Goal: Task Accomplishment & Management: Use online tool/utility

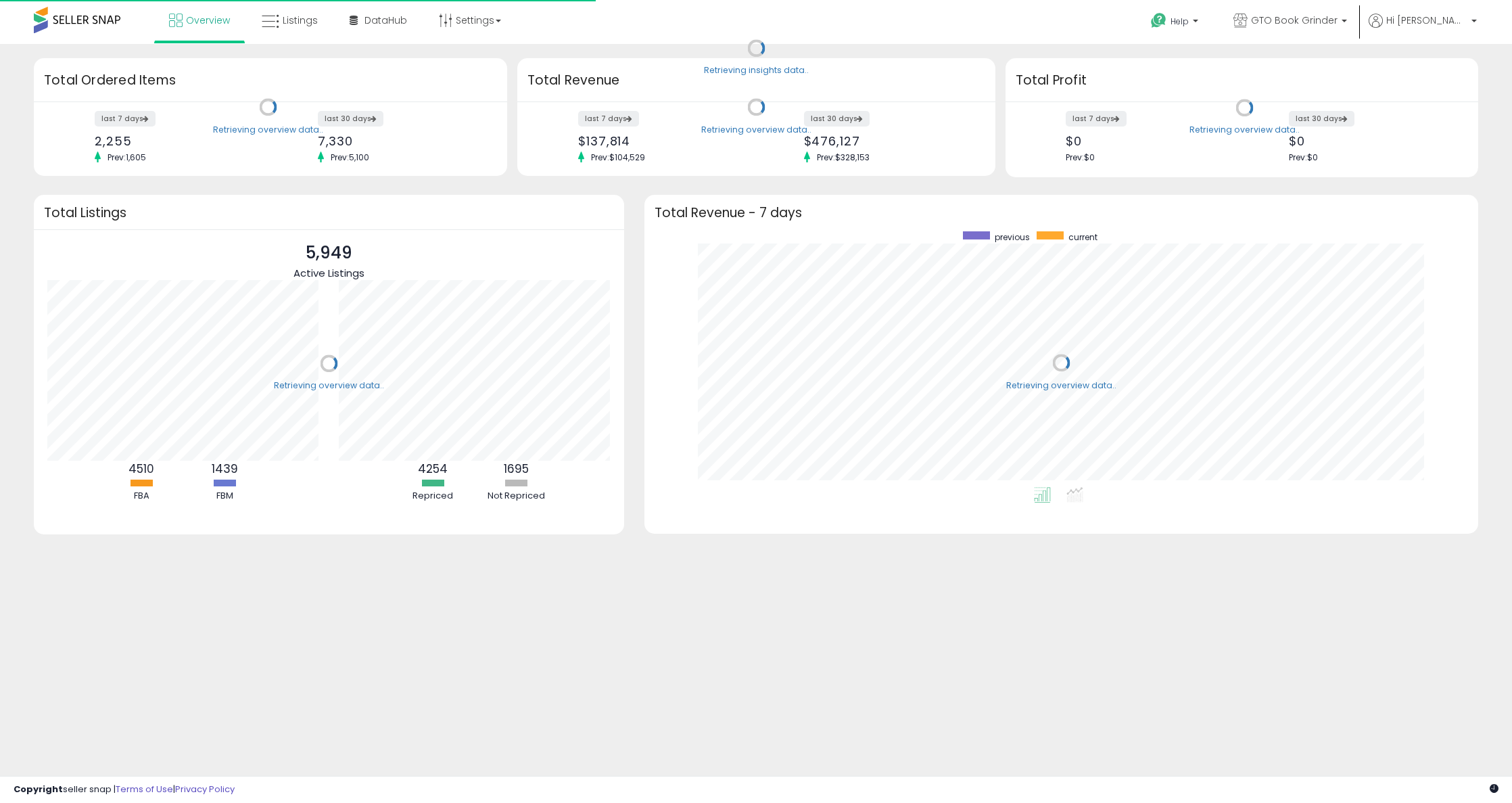
scroll to position [256, 807]
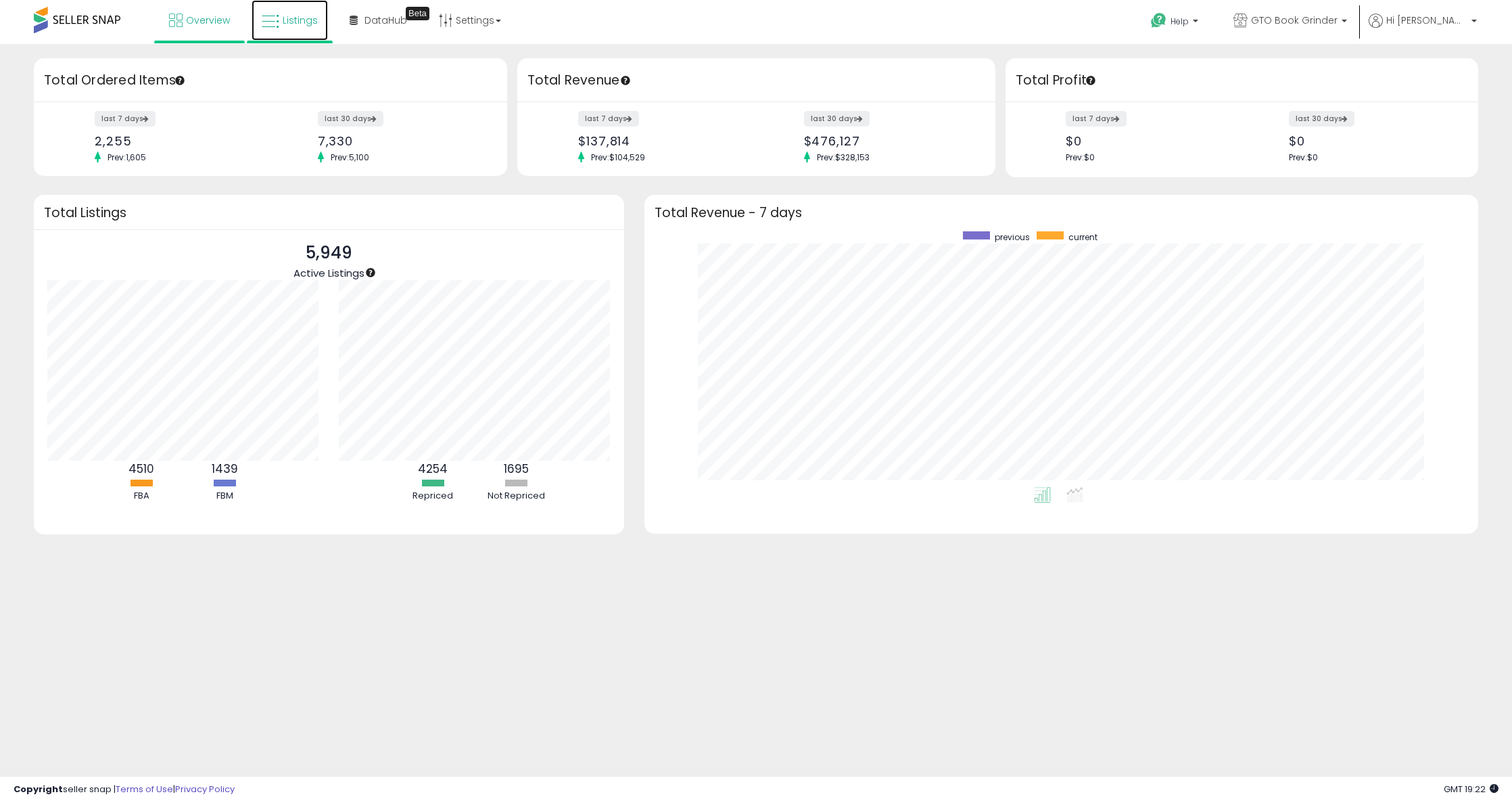
click at [304, 32] on link "Listings" at bounding box center [290, 20] width 76 height 41
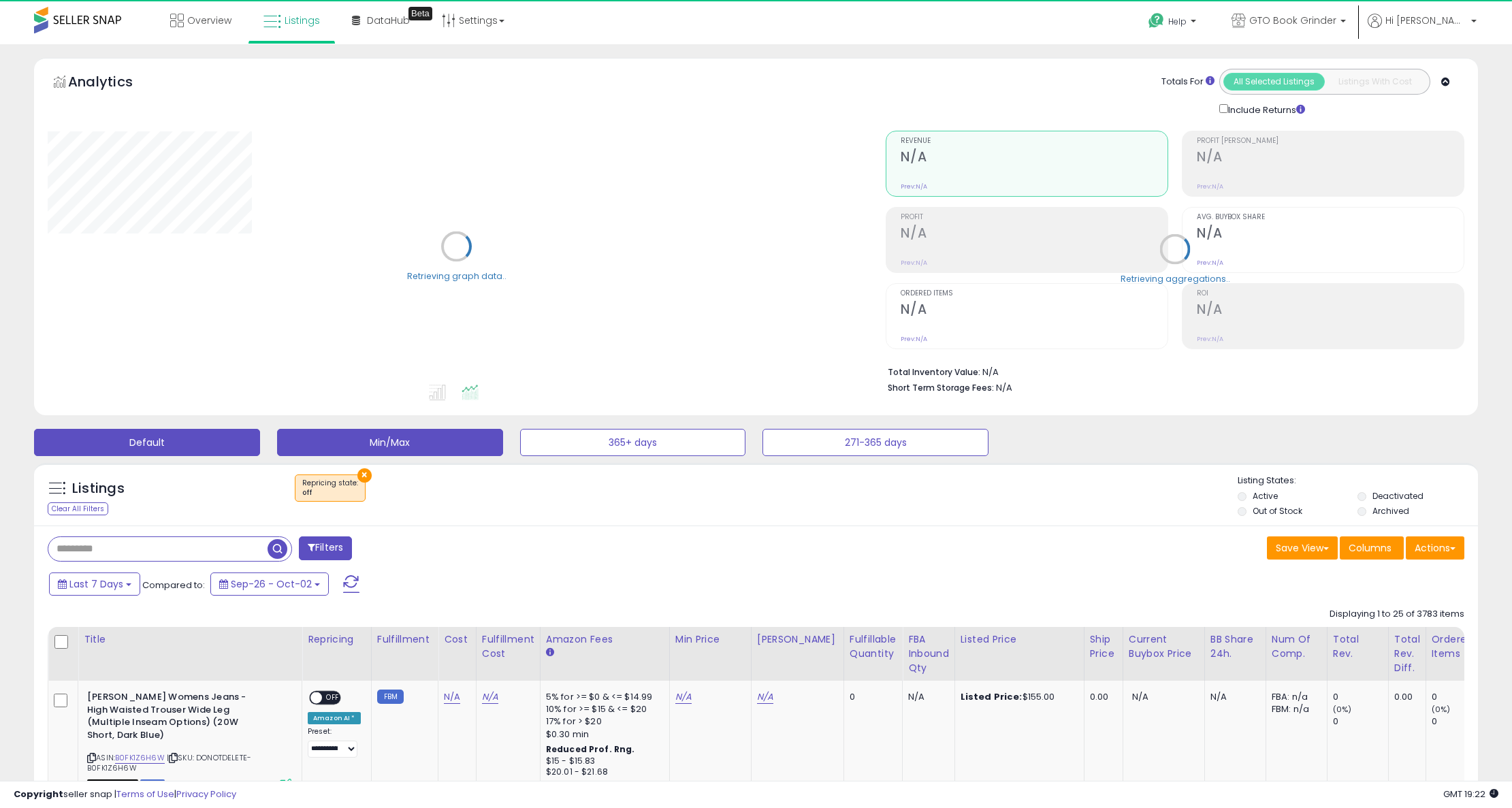
click at [137, 450] on button "Default" at bounding box center [147, 442] width 226 height 27
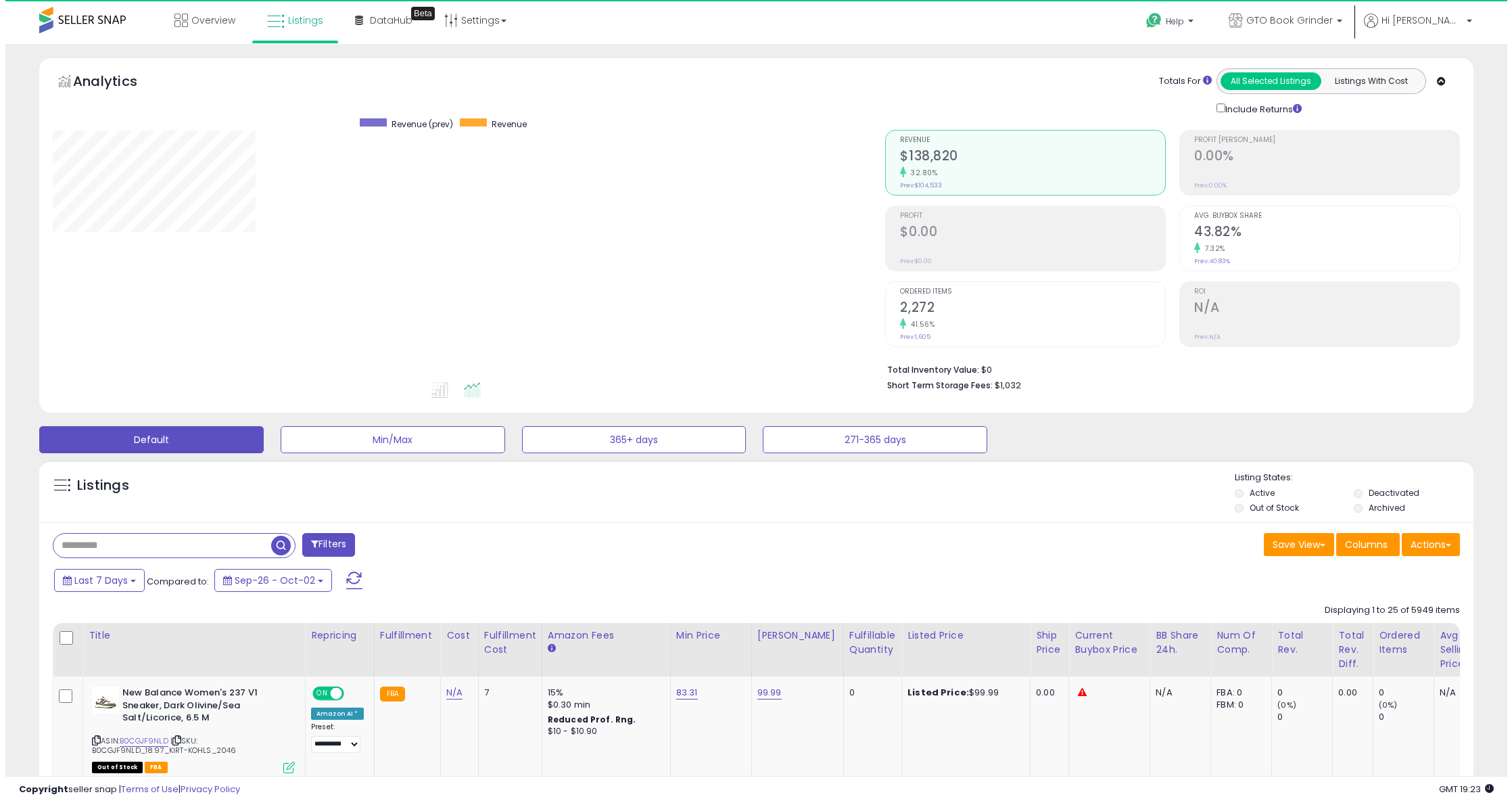
scroll to position [277, 833]
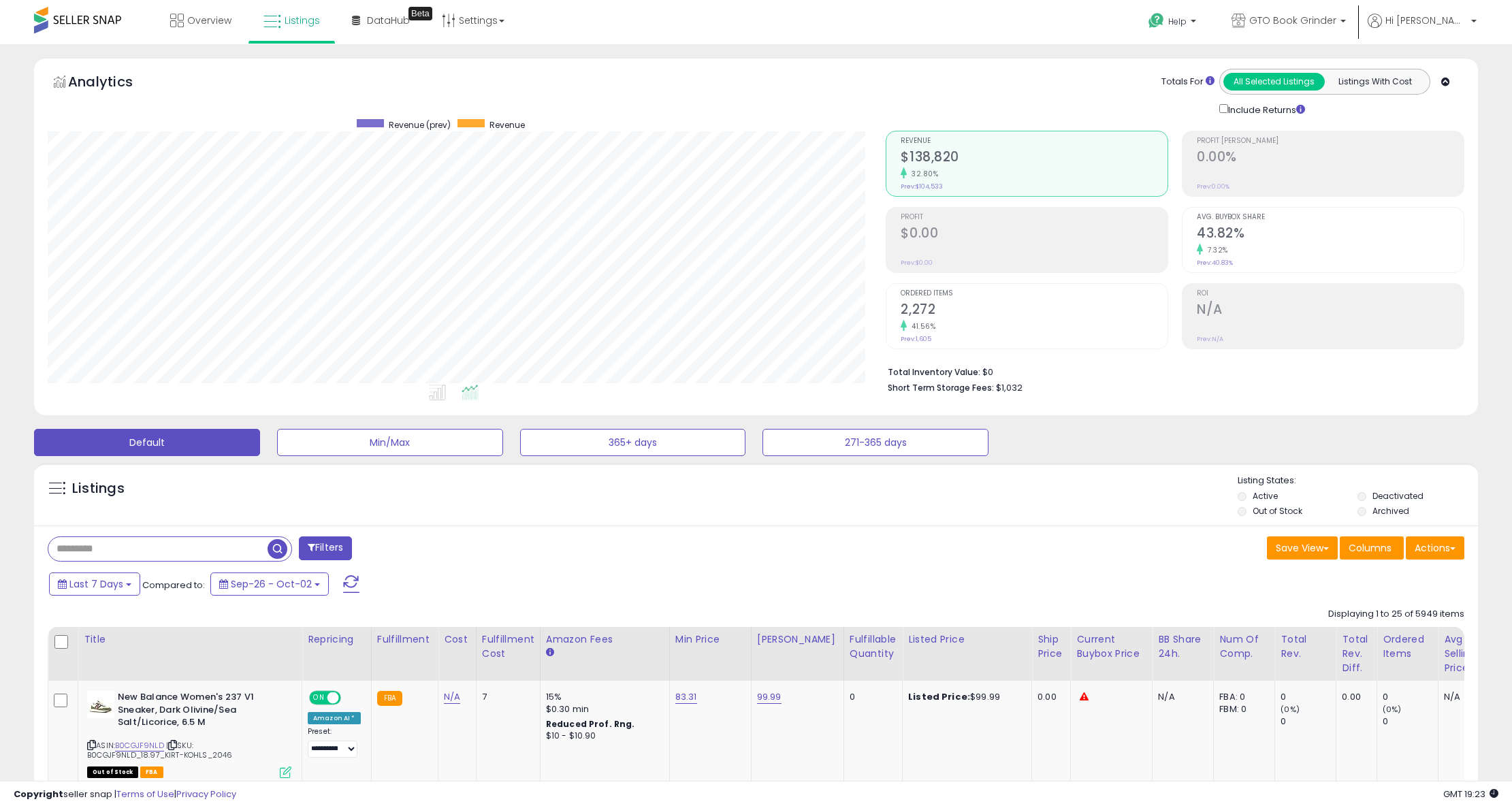
drag, startPoint x: 162, startPoint y: 554, endPoint x: 173, endPoint y: 549, distance: 12.1
click at [162, 554] on input "text" at bounding box center [158, 548] width 219 height 24
type input "******"
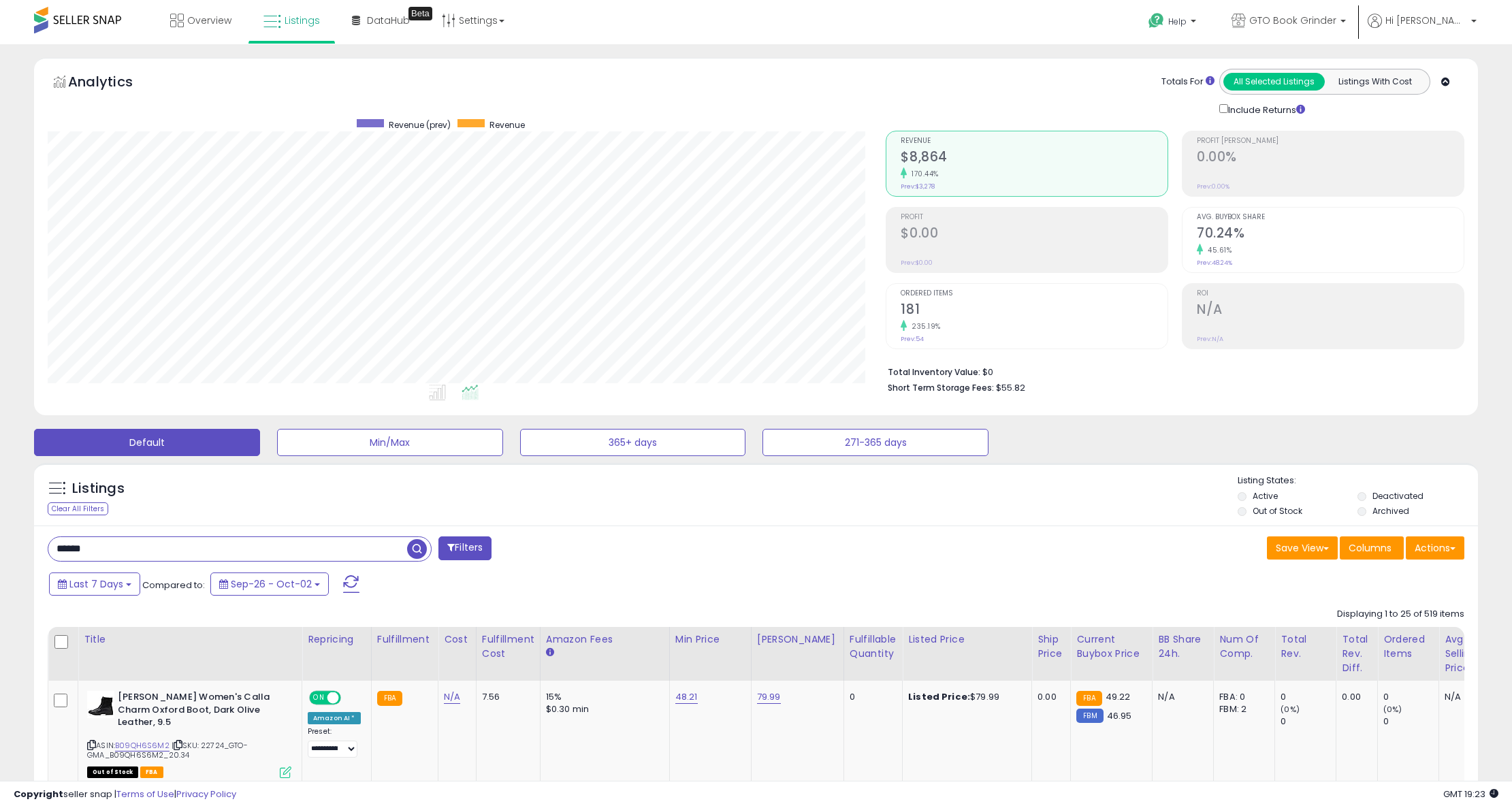
click at [972, 309] on h2 "181" at bounding box center [1034, 310] width 267 height 18
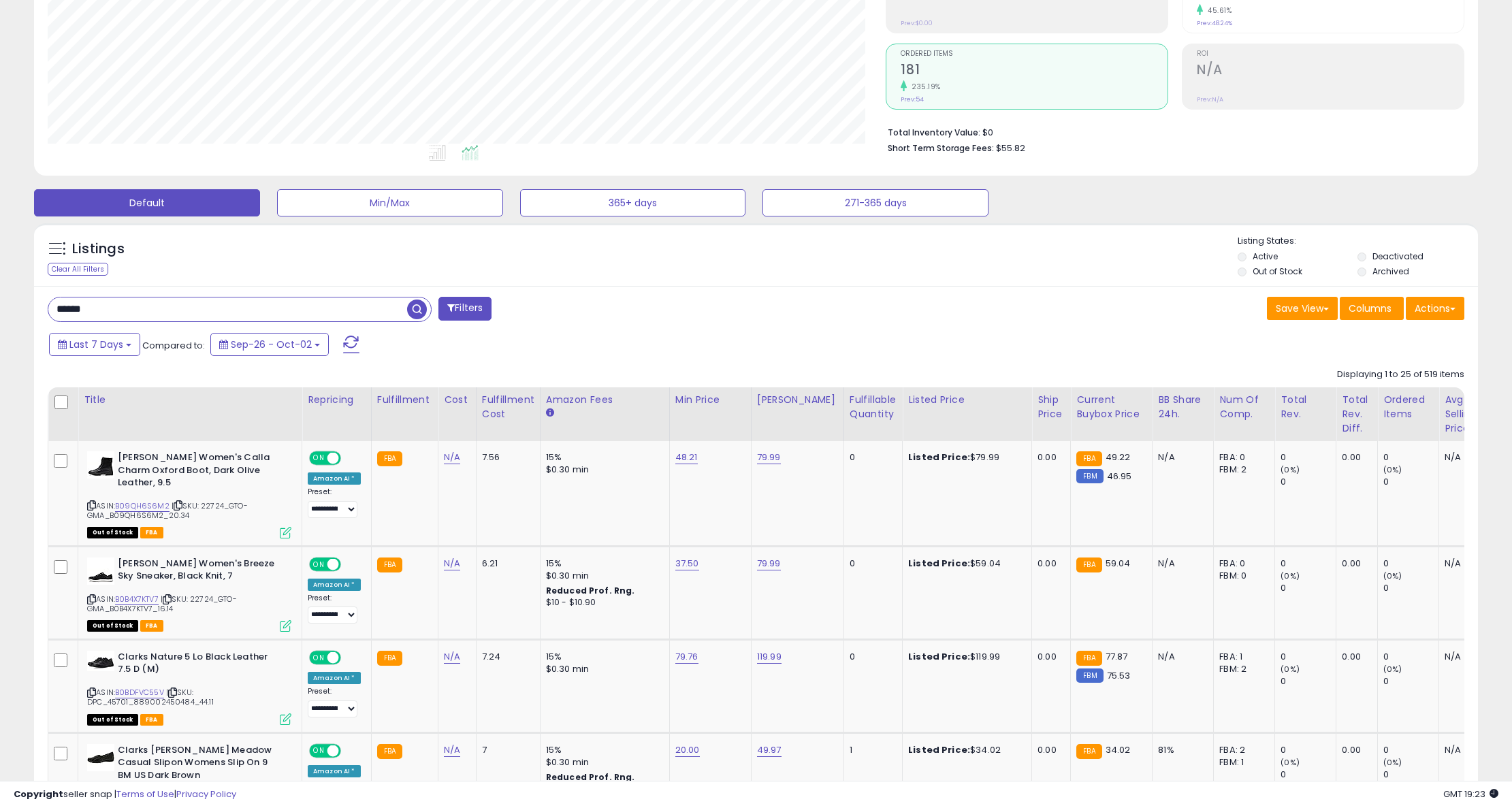
scroll to position [340, 0]
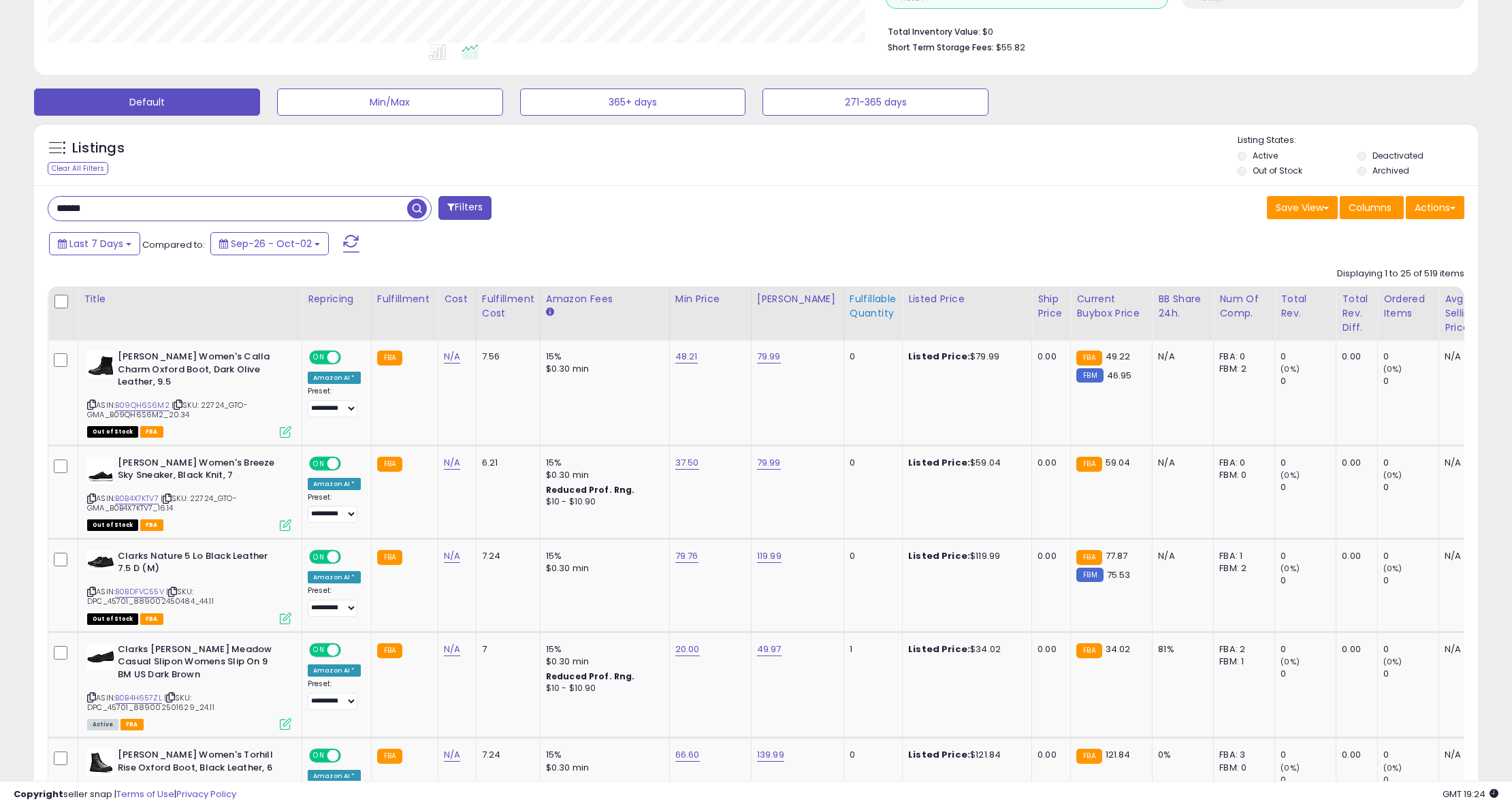
click at [855, 305] on div "Fulfillable Quantity" at bounding box center [872, 306] width 47 height 29
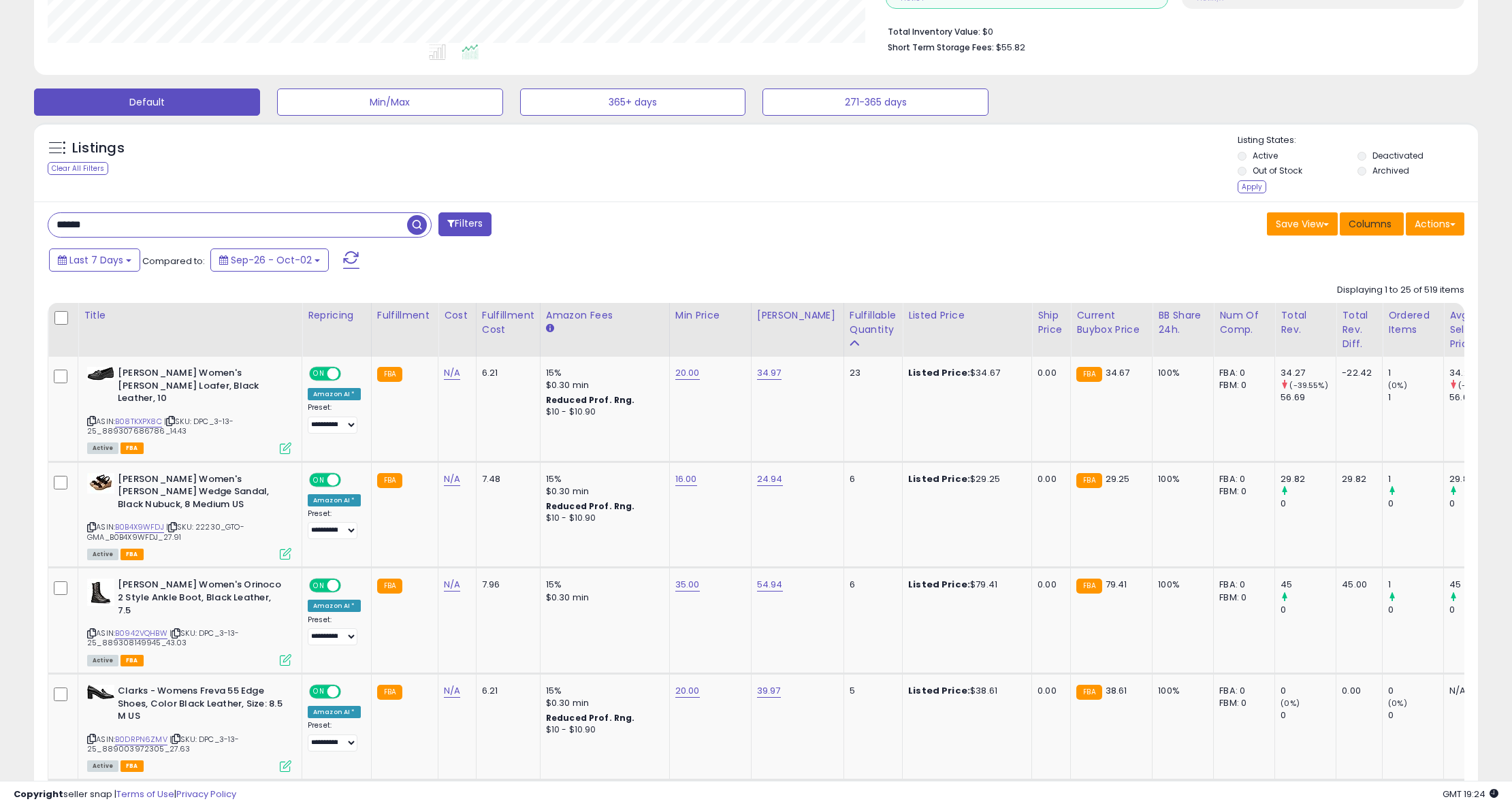
click at [1375, 223] on span "Columns" at bounding box center [1370, 224] width 43 height 13
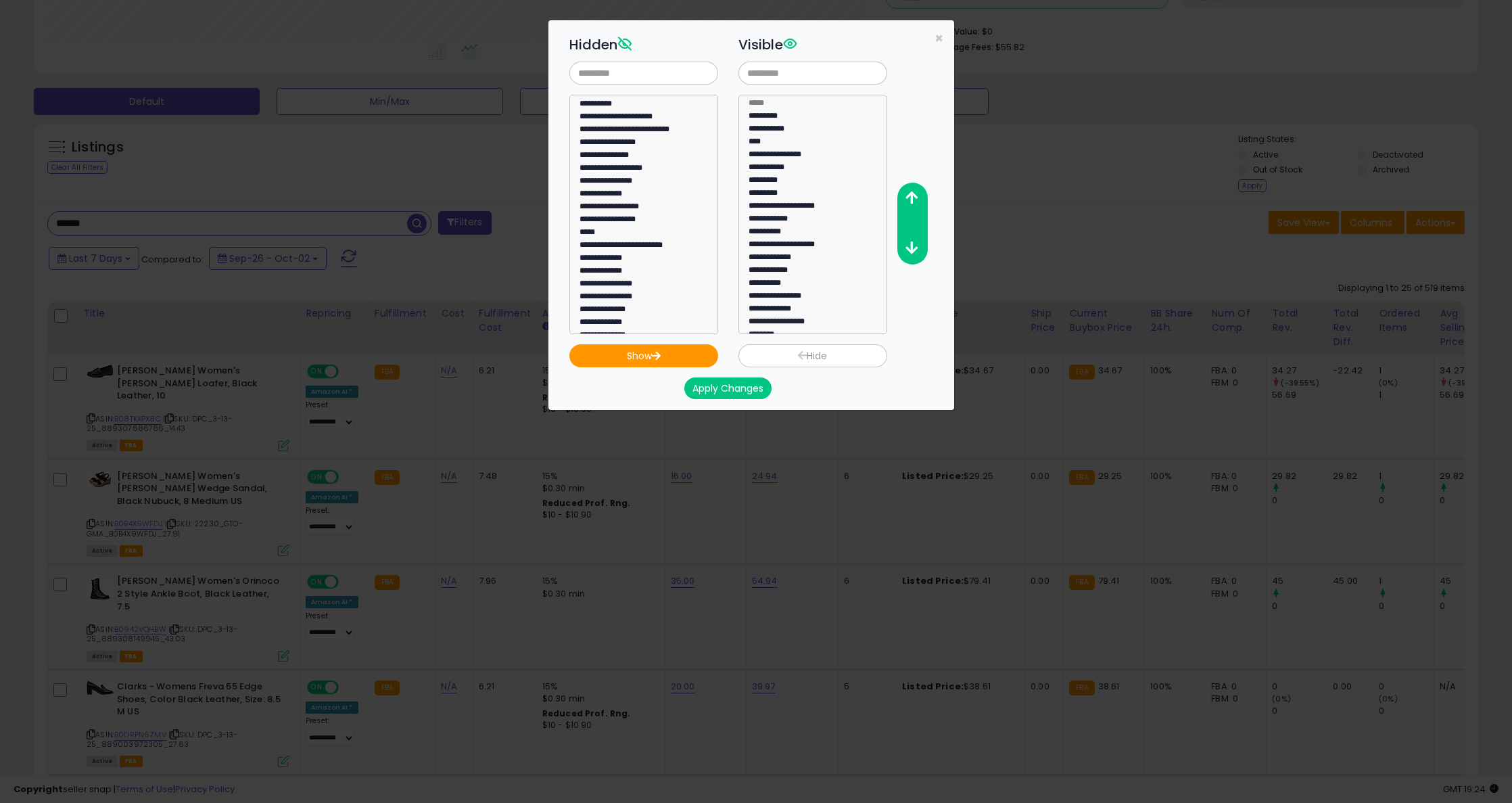
scroll to position [271, 0]
select select "**********"
click at [612, 163] on option "**********" at bounding box center [638, 169] width 121 height 13
click at [664, 353] on button "Show" at bounding box center [643, 355] width 149 height 23
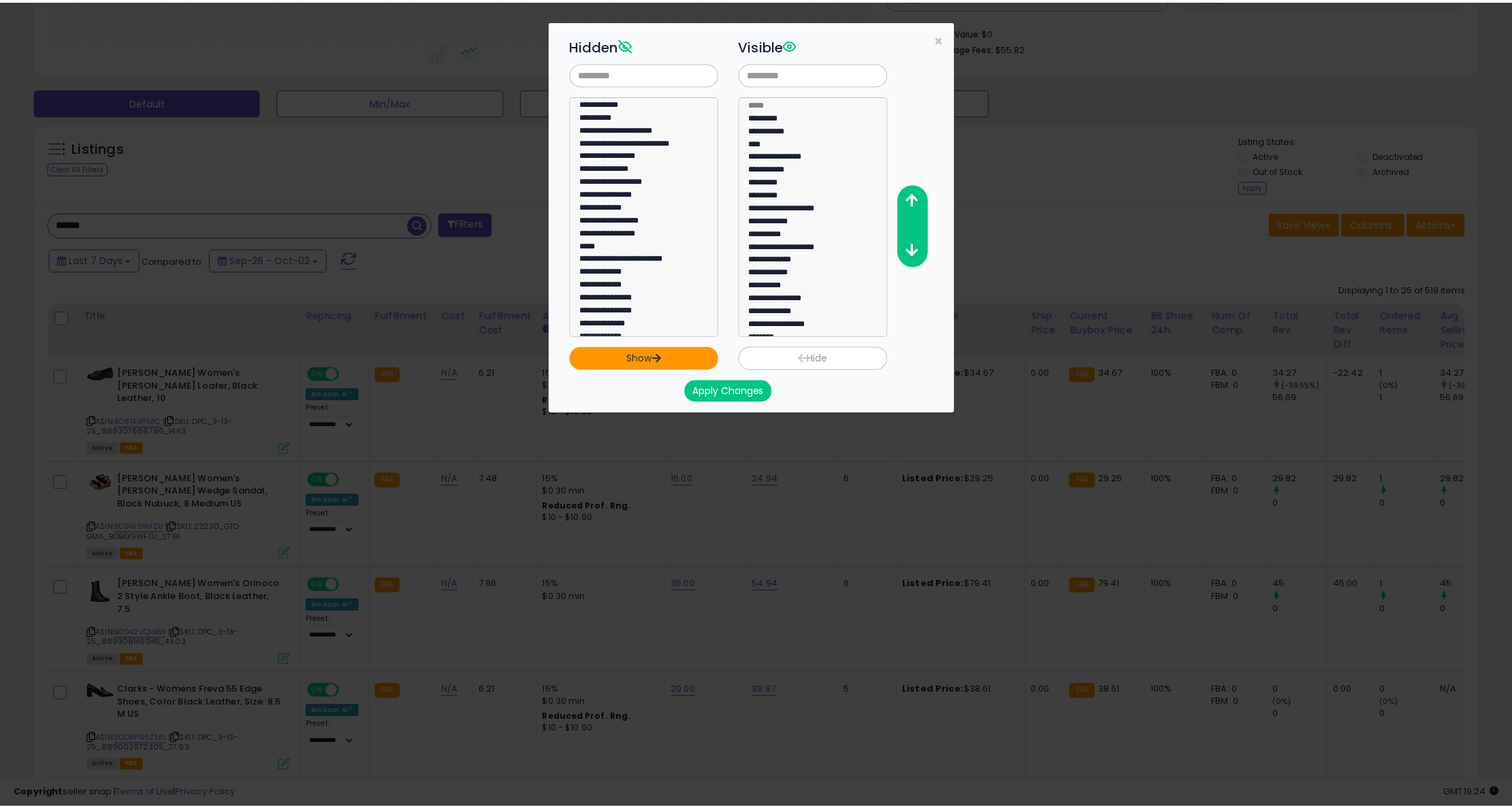
scroll to position [113, 0]
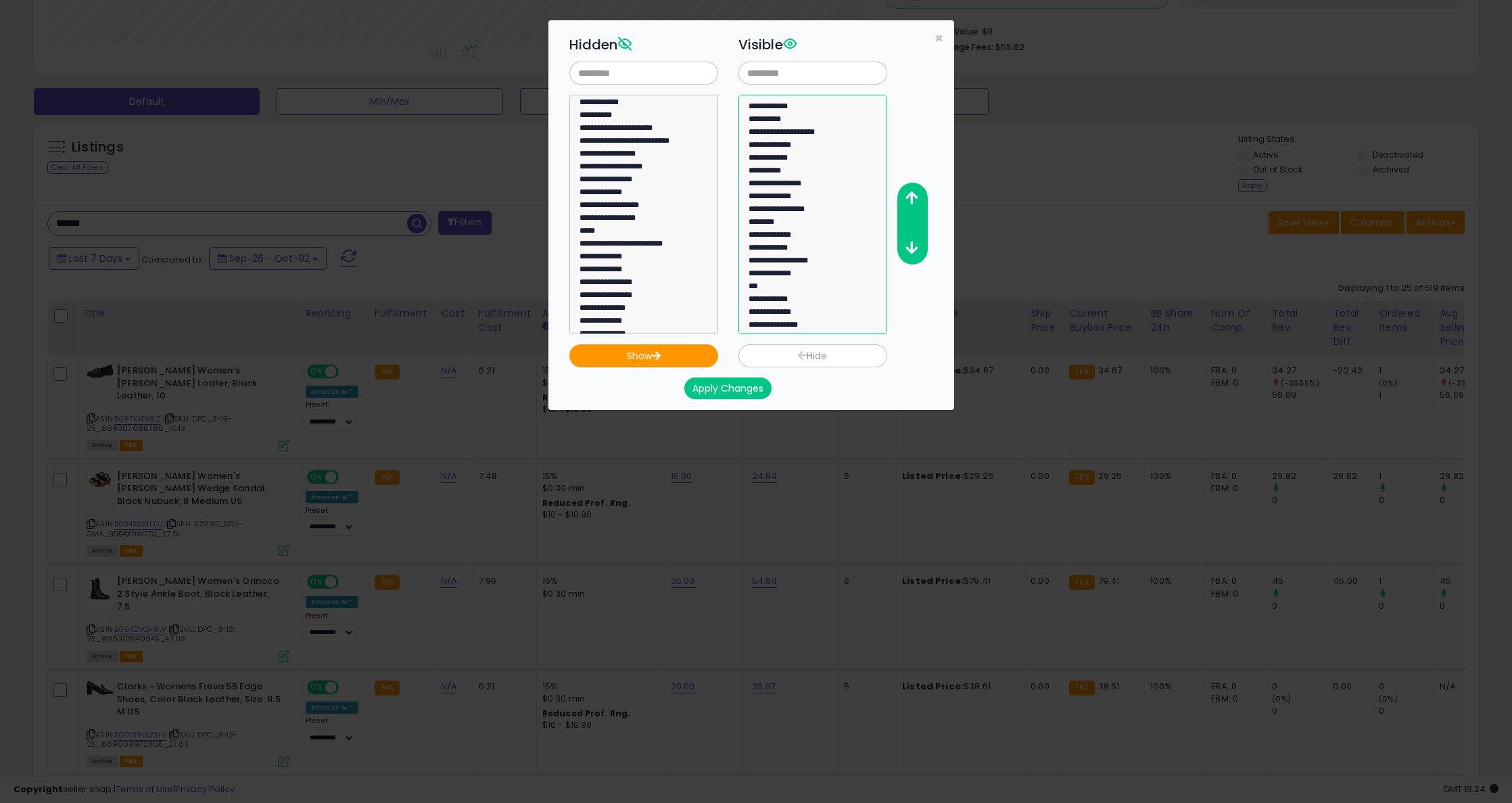
select select "**********"
click at [807, 325] on option "**********" at bounding box center [807, 327] width 121 height 13
click at [912, 187] on button "button" at bounding box center [912, 199] width 30 height 25
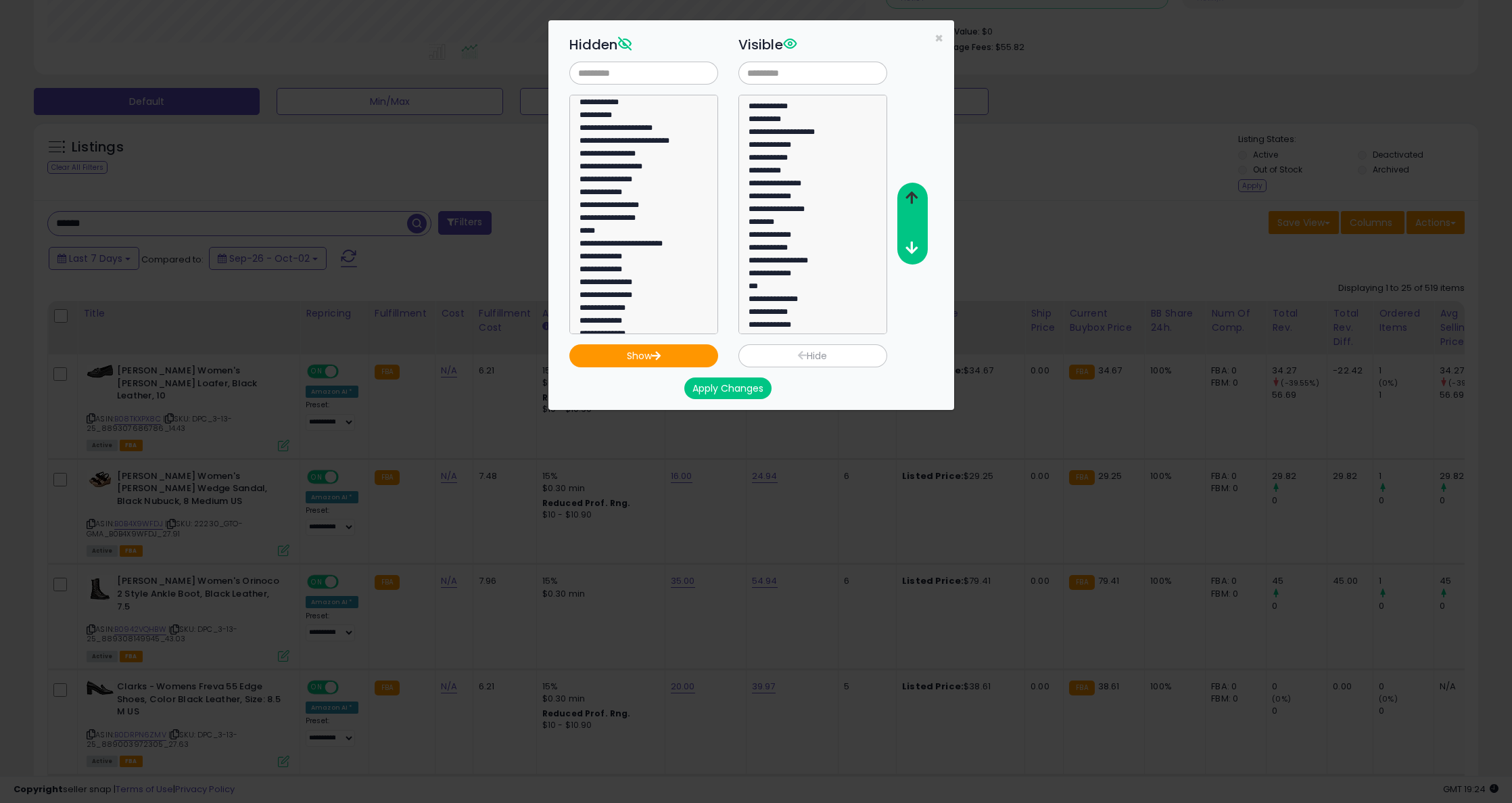
click at [912, 187] on button "button" at bounding box center [912, 199] width 30 height 25
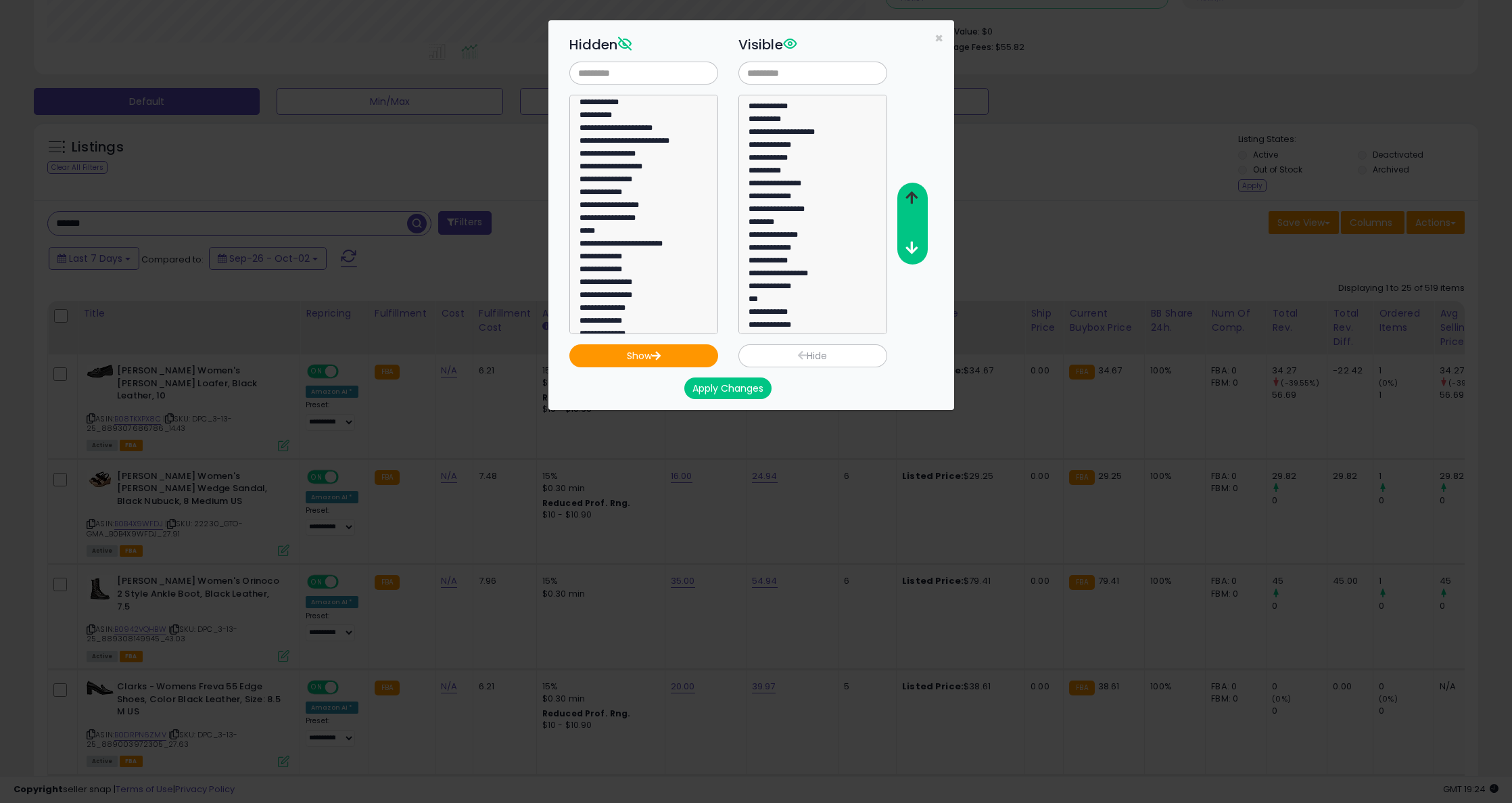
click at [912, 187] on button "button" at bounding box center [912, 199] width 30 height 25
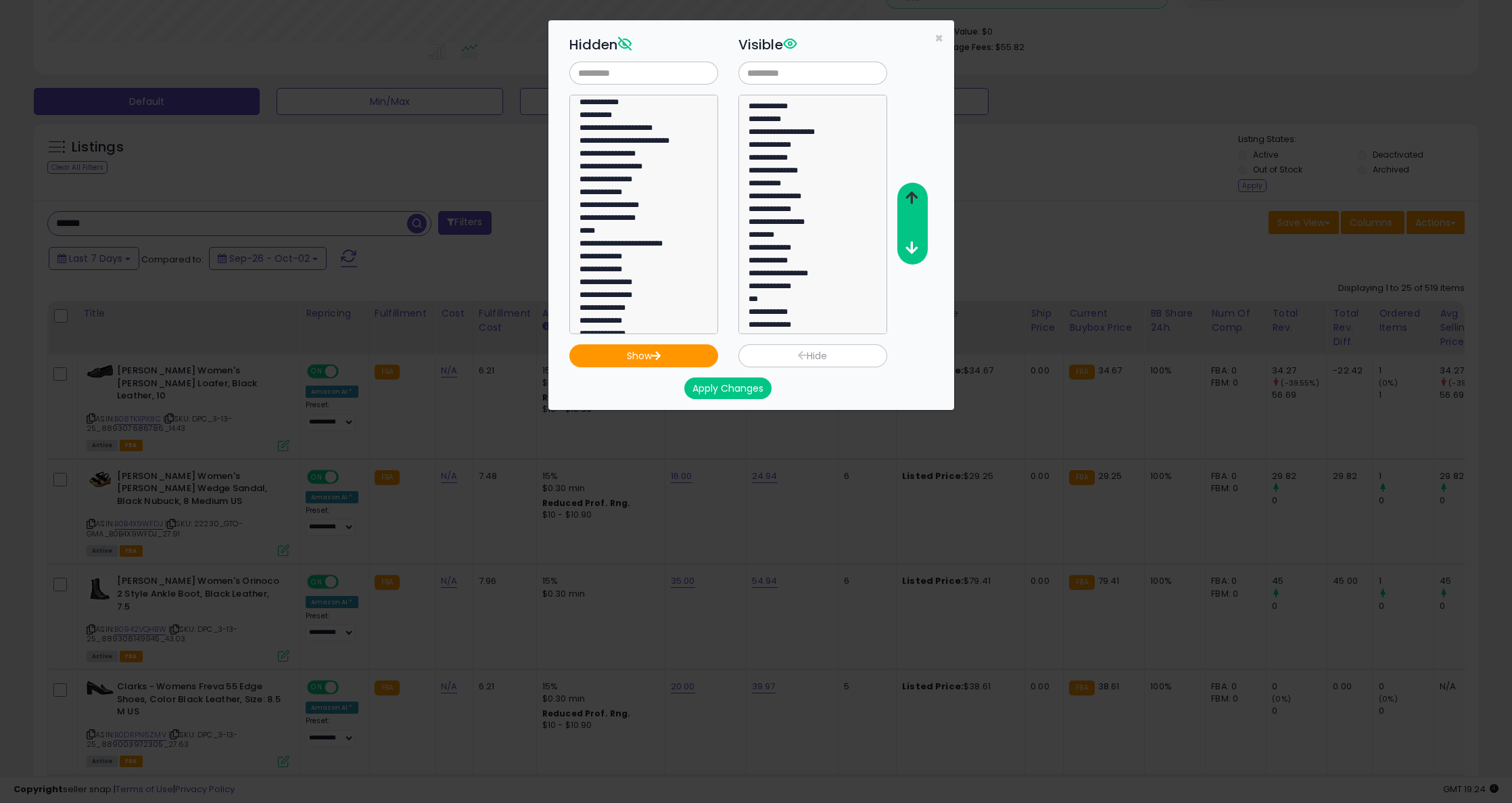
click at [912, 187] on button "button" at bounding box center [912, 199] width 30 height 25
click at [707, 382] on button "Apply Changes" at bounding box center [728, 388] width 87 height 22
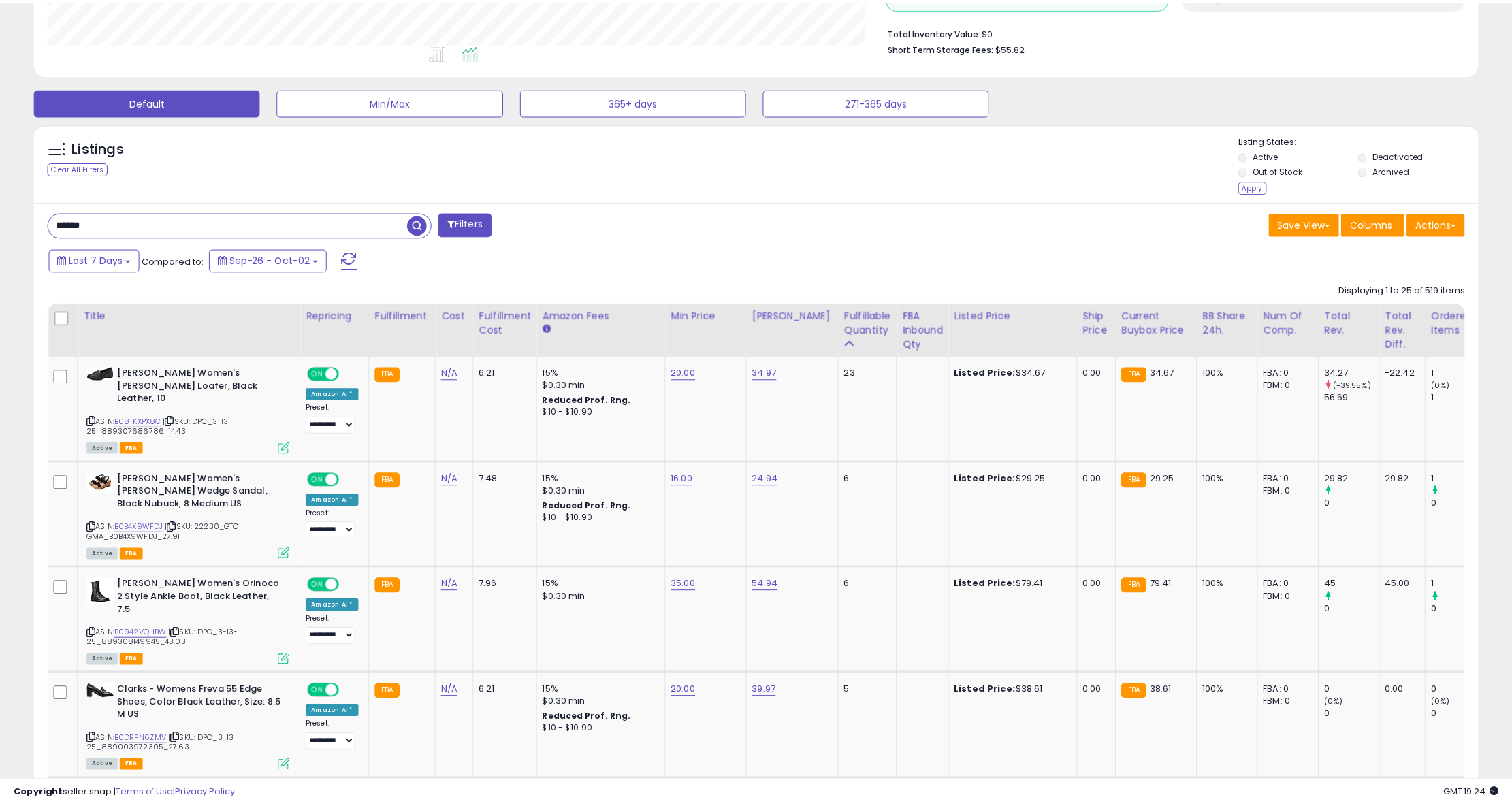
scroll to position [680203, 679747]
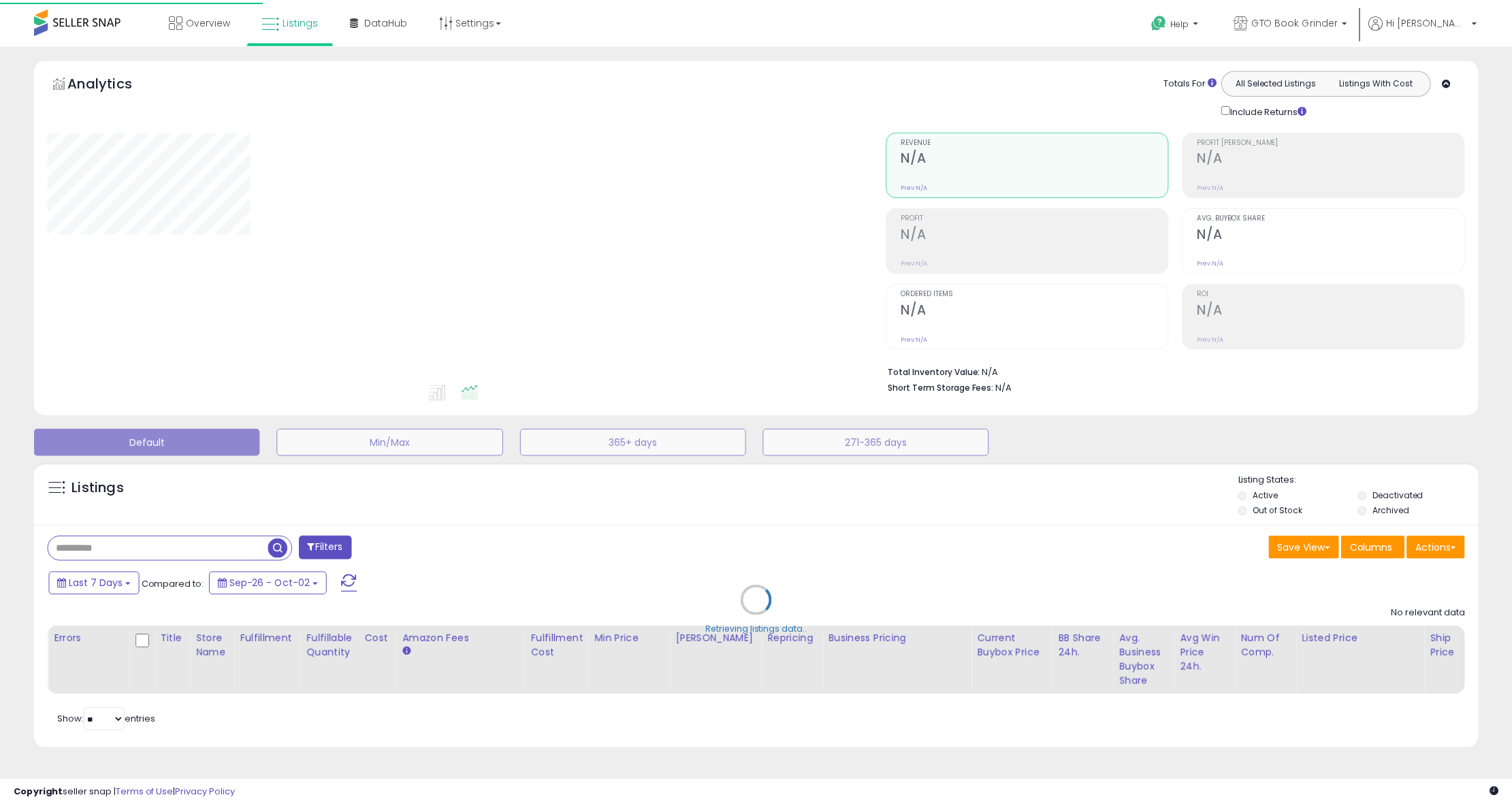
scroll to position [3, 0]
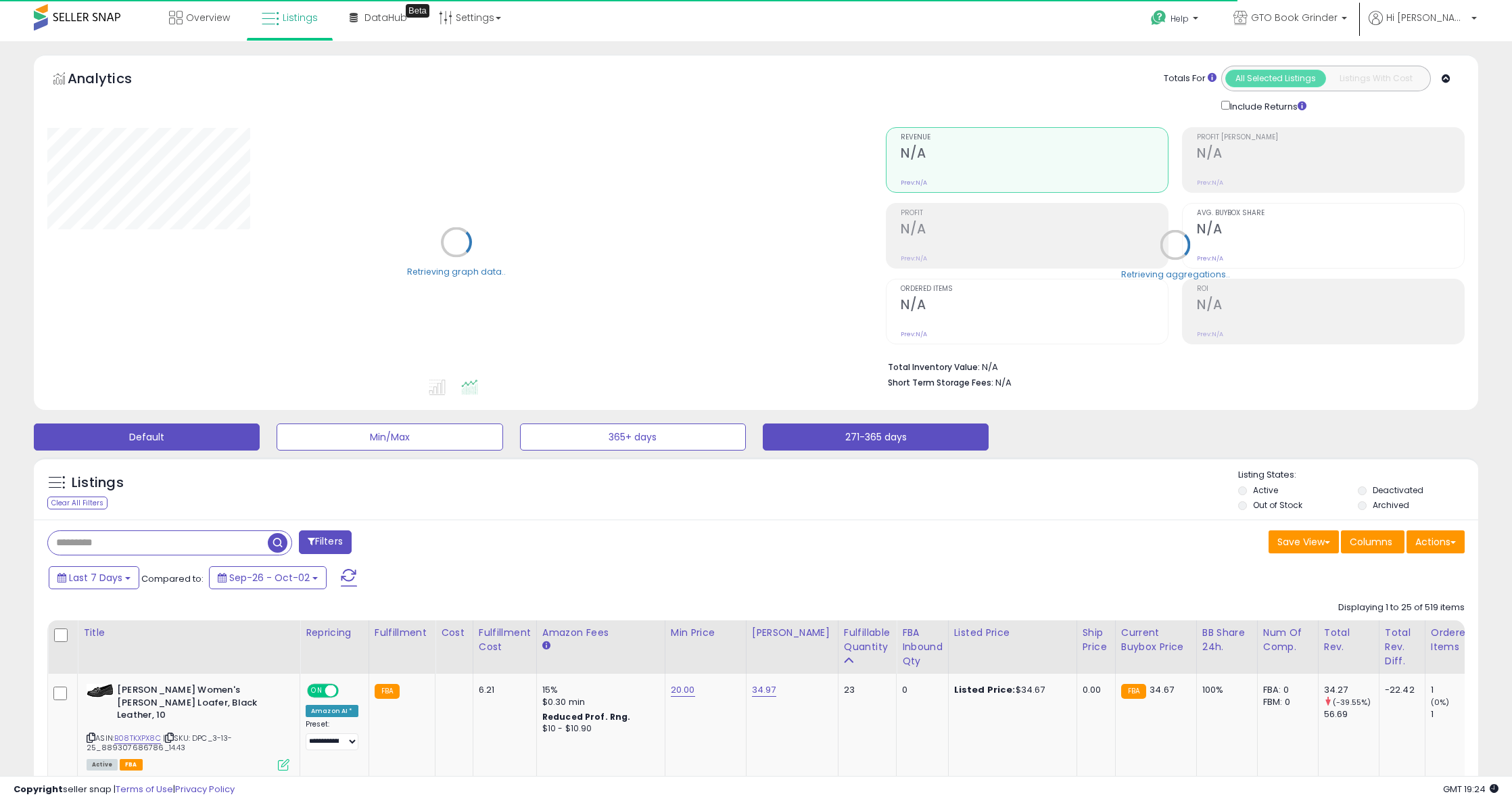
type input "******"
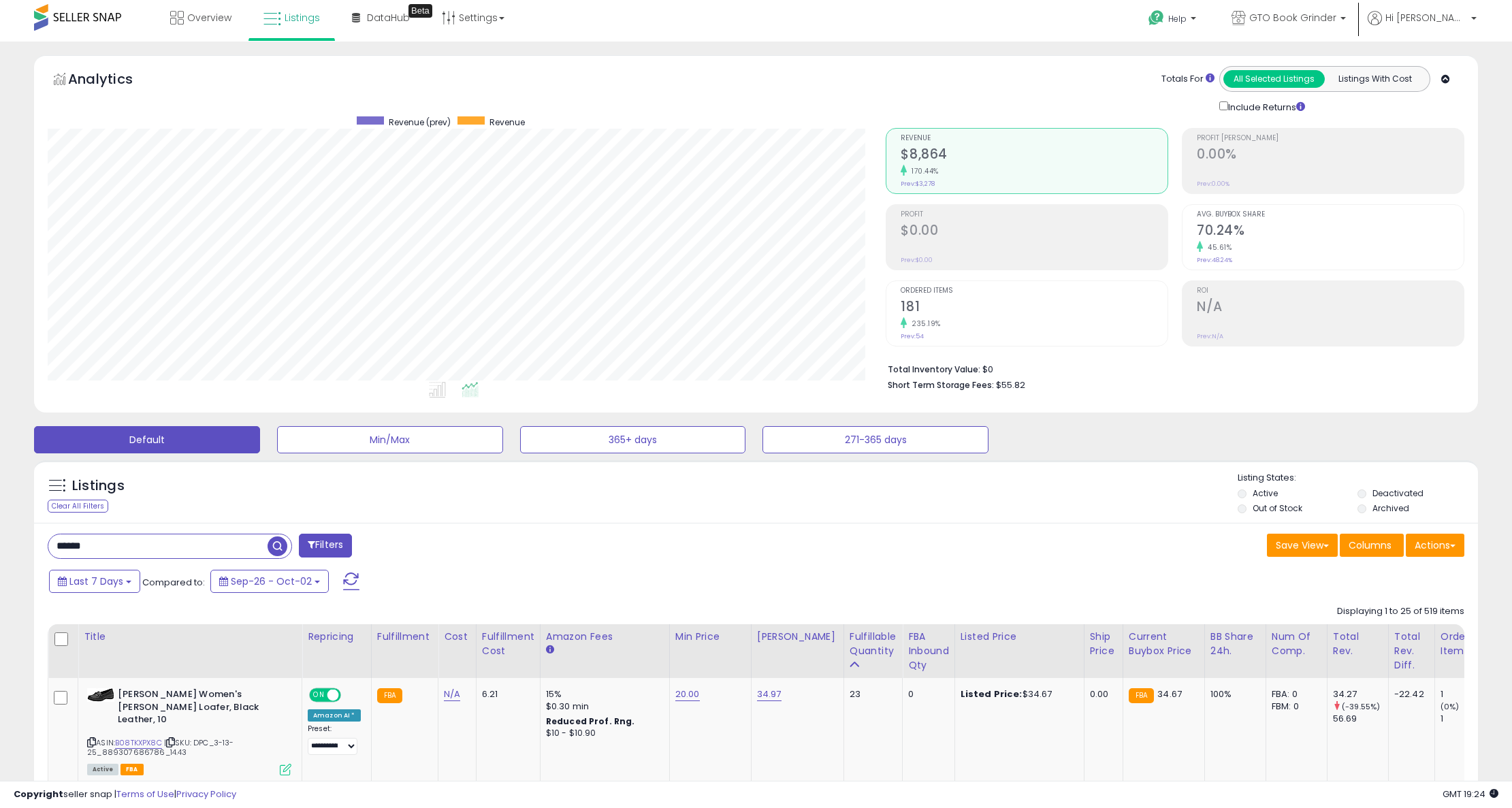
scroll to position [279, 839]
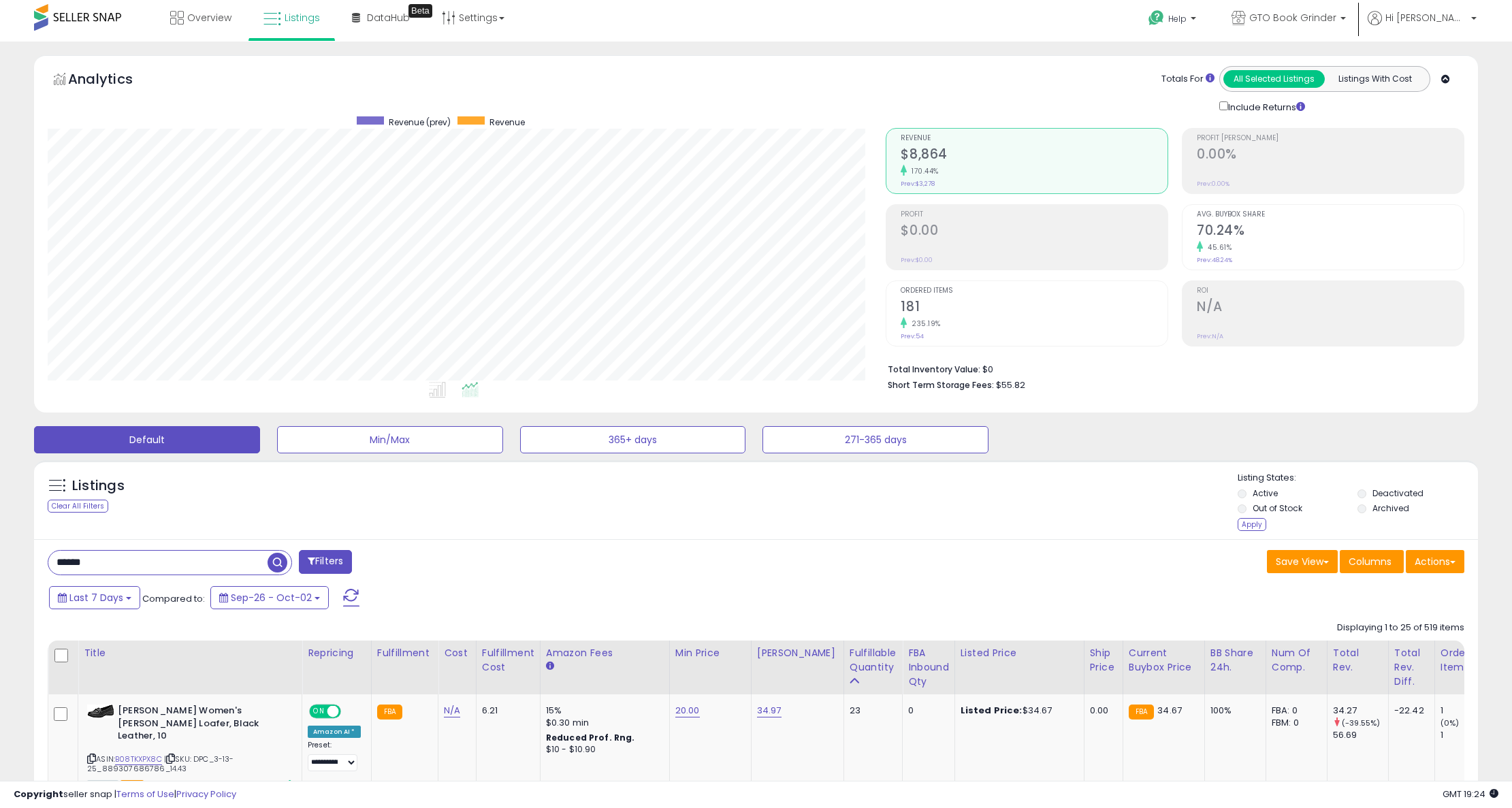
click at [1370, 509] on li "Archived" at bounding box center [1415, 510] width 118 height 15
click at [1257, 519] on div "Apply" at bounding box center [1252, 525] width 29 height 13
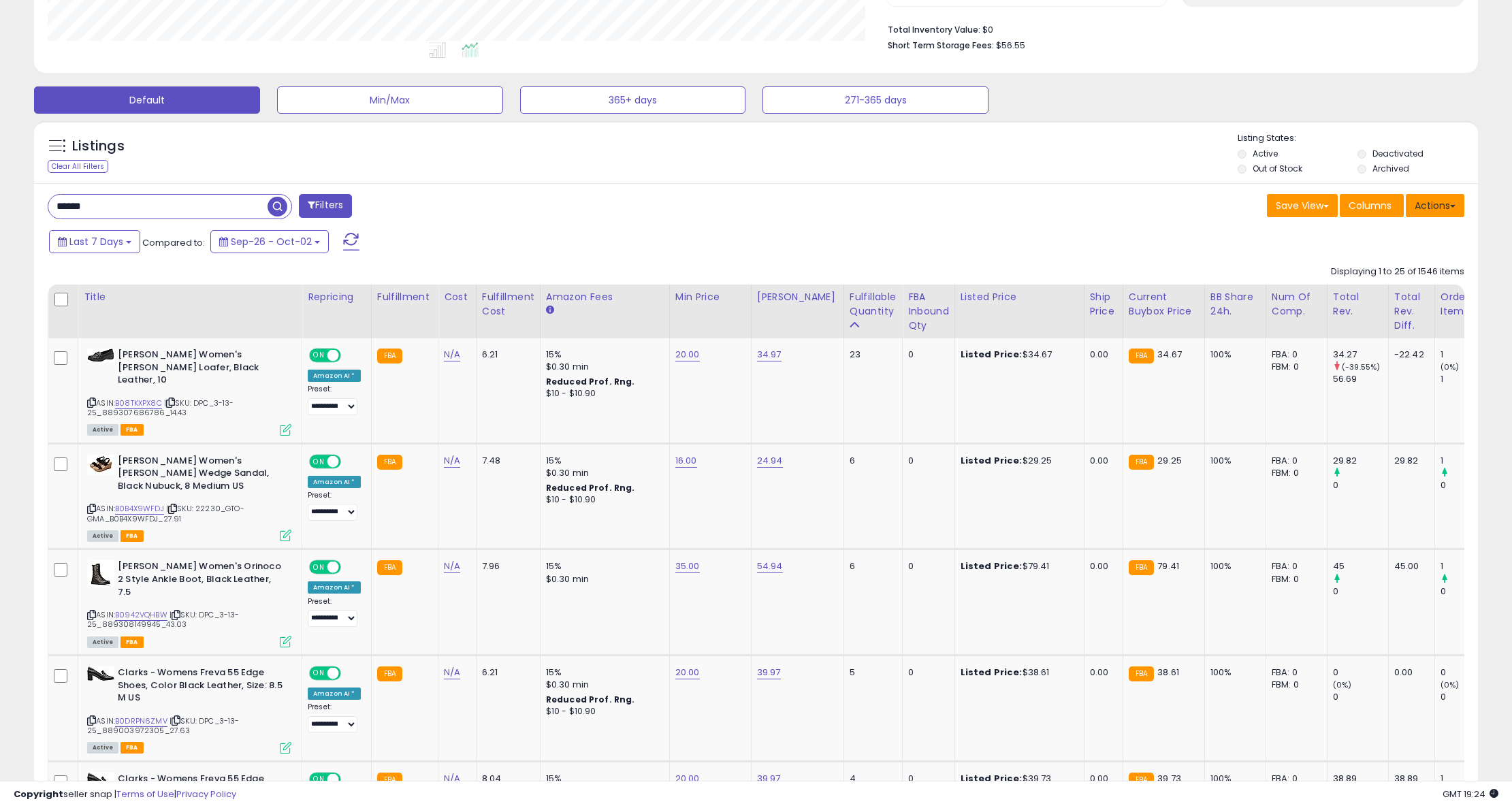
click at [1451, 212] on button "Actions" at bounding box center [1435, 206] width 58 height 23
click at [1417, 273] on link "Export Visible Columns" at bounding box center [1379, 269] width 149 height 21
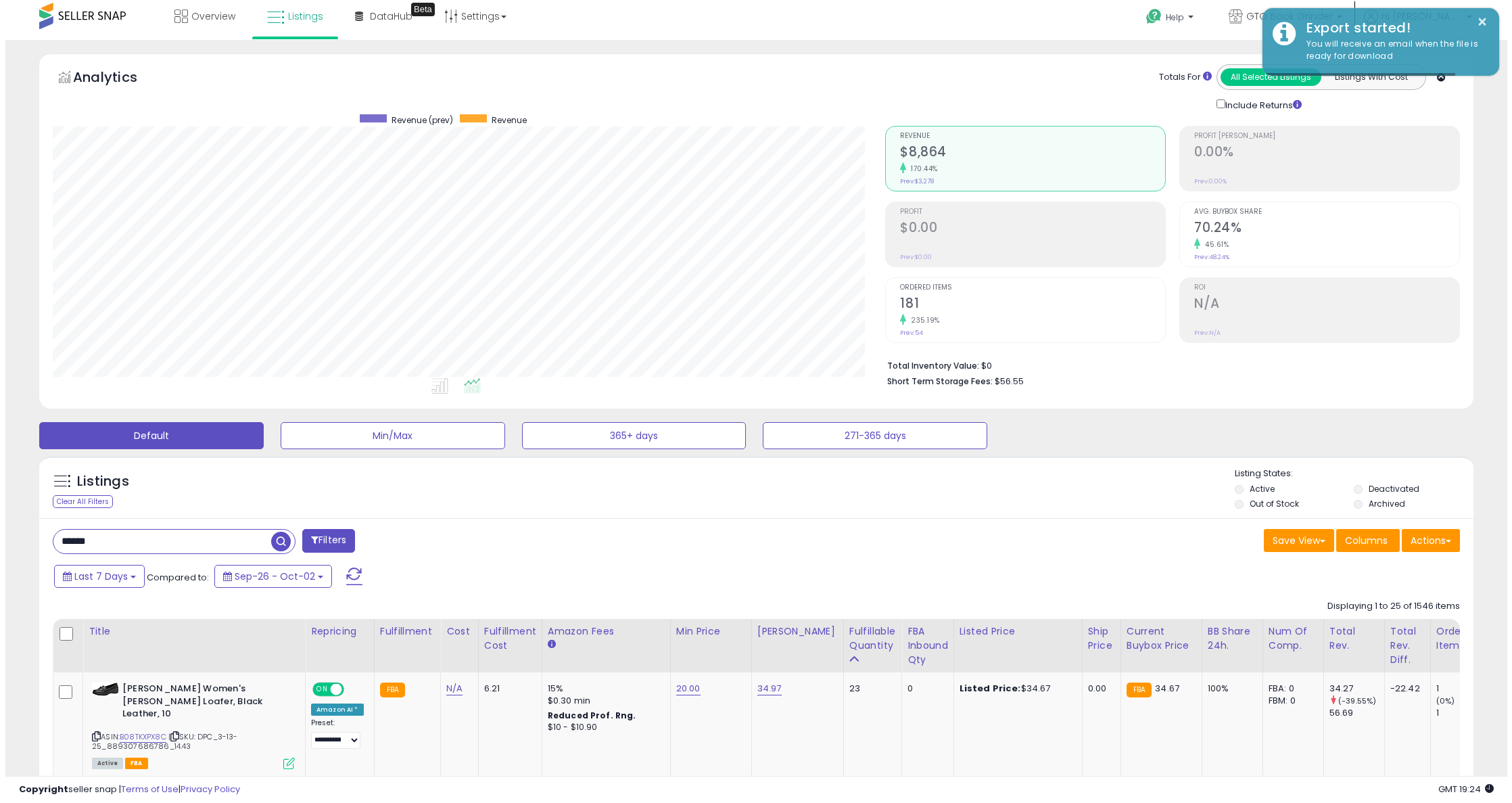
scroll to position [2, 0]
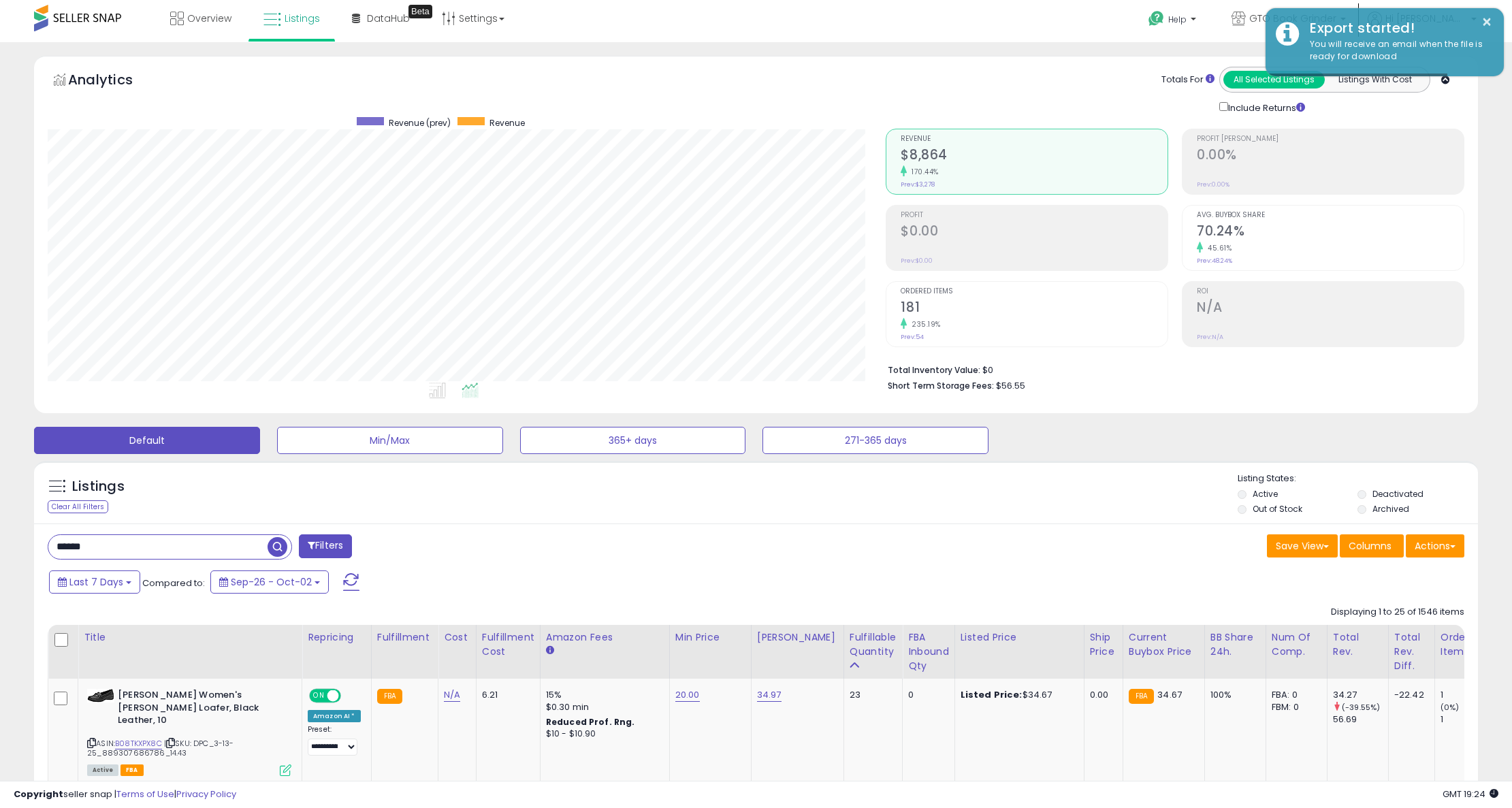
click at [935, 311] on h2 "181" at bounding box center [1034, 308] width 267 height 18
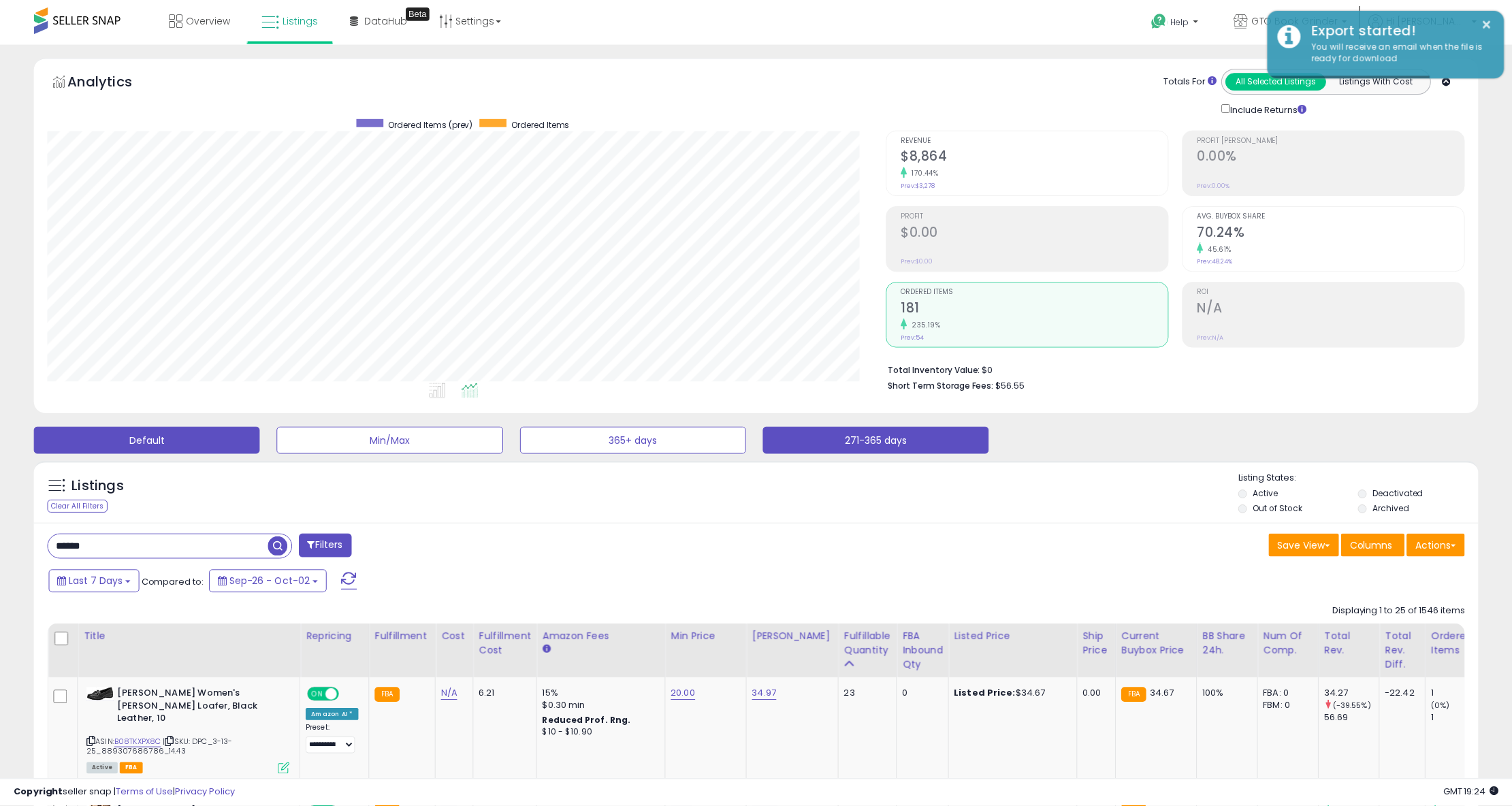
scroll to position [680203, 679747]
